Goal: Task Accomplishment & Management: Complete application form

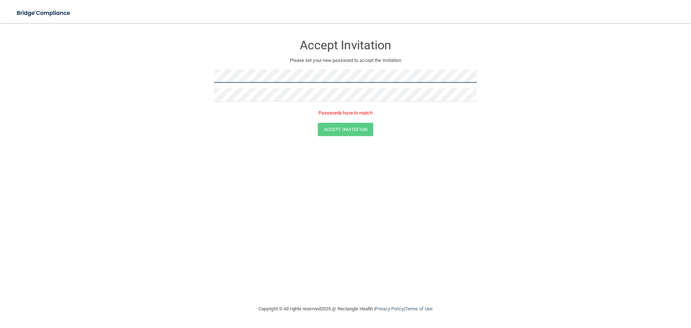
click at [202, 77] on form "Accept Invitation Please set your new password to accept the invitation Passwor…" at bounding box center [345, 87] width 662 height 114
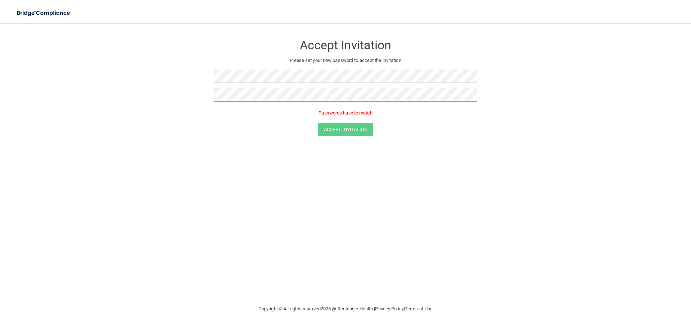
click at [141, 88] on form "Accept Invitation Please set your new password to accept the invitation Passwor…" at bounding box center [345, 87] width 662 height 114
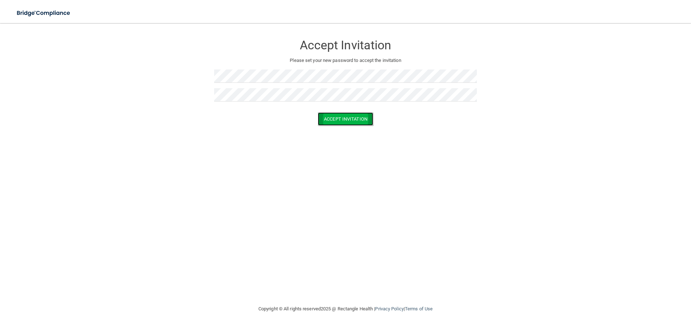
click at [338, 118] on button "Accept Invitation" at bounding box center [345, 118] width 55 height 13
click at [344, 129] on button "Accept Invitation" at bounding box center [345, 129] width 55 height 13
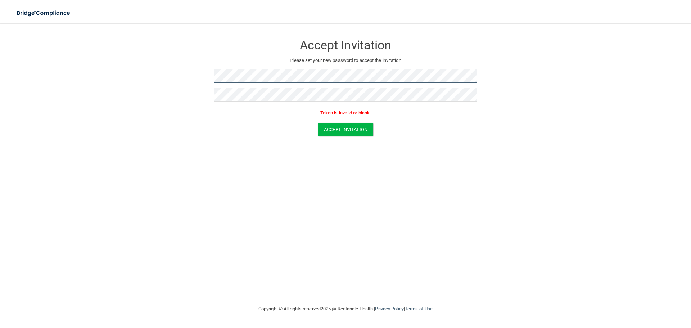
click at [185, 75] on form "Accept Invitation Please set your new password to accept the invitation Token i…" at bounding box center [345, 87] width 662 height 114
click at [391, 123] on div "Accept Invitation" at bounding box center [345, 129] width 673 height 13
click at [183, 80] on form "Accept Invitation Please set your new password to accept the invitation Token i…" at bounding box center [345, 87] width 662 height 114
click at [127, 78] on form "Accept Invitation Please set your new password to accept the invitation Token i…" at bounding box center [345, 87] width 662 height 114
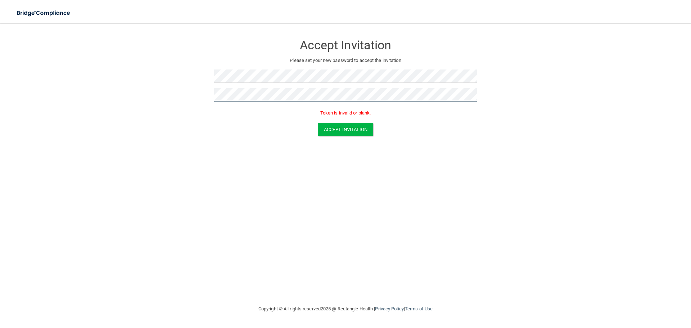
click at [180, 103] on form "Accept Invitation Please set your new password to accept the invitation Token i…" at bounding box center [345, 87] width 662 height 114
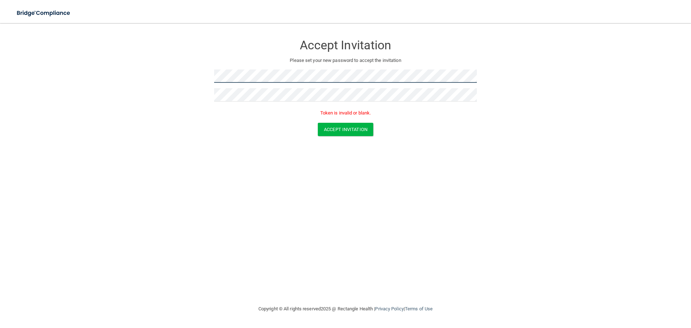
click at [181, 76] on form "Accept Invitation Please set your new password to accept the invitation Token i…" at bounding box center [345, 87] width 662 height 114
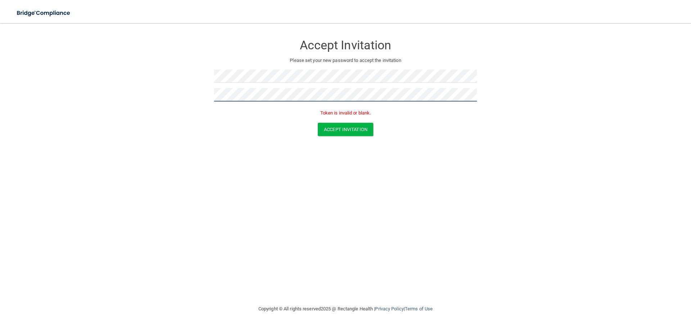
click at [121, 100] on form "Accept Invitation Please set your new password to accept the invitation Token i…" at bounding box center [345, 87] width 662 height 114
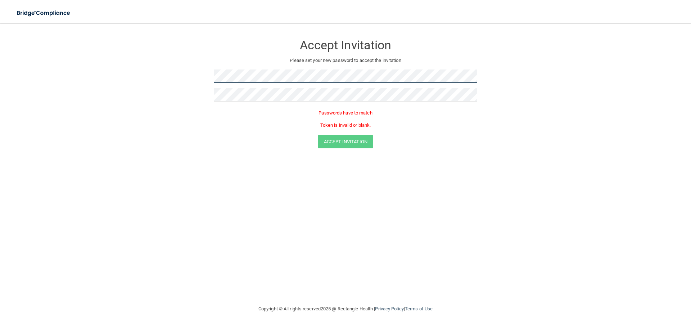
click at [0, 77] on main "Accept Invitation Please set your new password to accept the invitation Passwor…" at bounding box center [345, 175] width 691 height 305
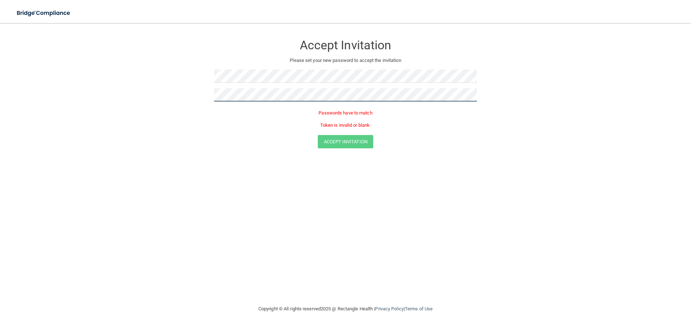
click at [48, 111] on form "Accept Invitation Please set your new password to accept the invitation Passwor…" at bounding box center [345, 93] width 662 height 127
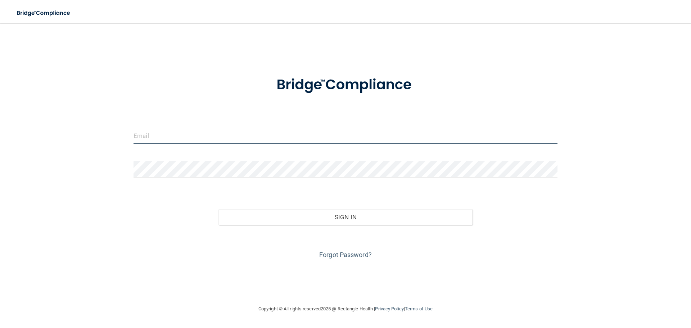
click at [165, 140] on input "email" at bounding box center [346, 135] width 424 height 16
type input "[PERSON_NAME][EMAIL_ADDRESS][DOMAIN_NAME]"
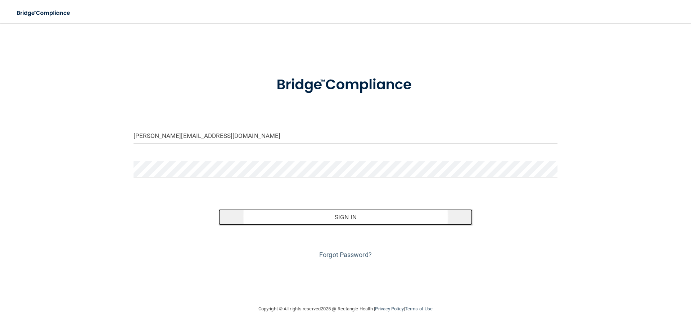
click at [350, 222] on button "Sign In" at bounding box center [346, 217] width 255 height 16
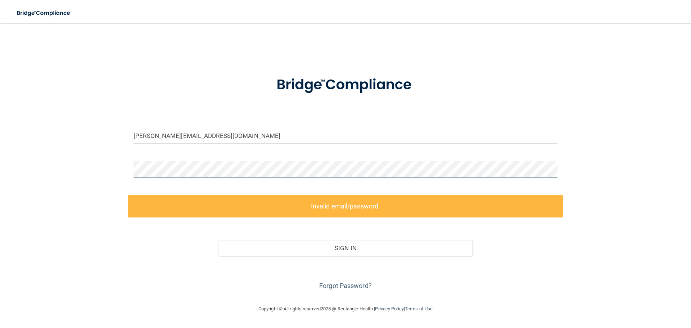
click at [78, 171] on div "[PERSON_NAME][EMAIL_ADDRESS][DOMAIN_NAME] Invalid email/password. You don't hav…" at bounding box center [345, 163] width 662 height 267
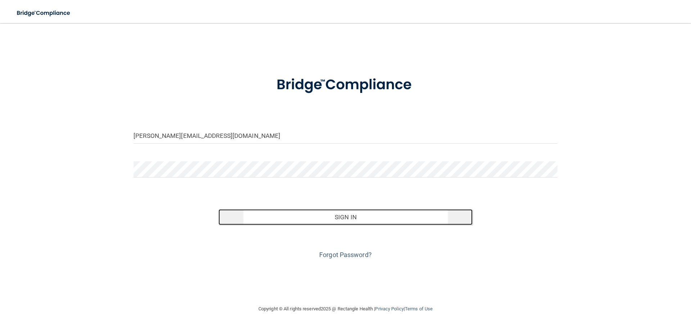
click at [353, 222] on button "Sign In" at bounding box center [346, 217] width 255 height 16
